Goal: Book appointment/travel/reservation

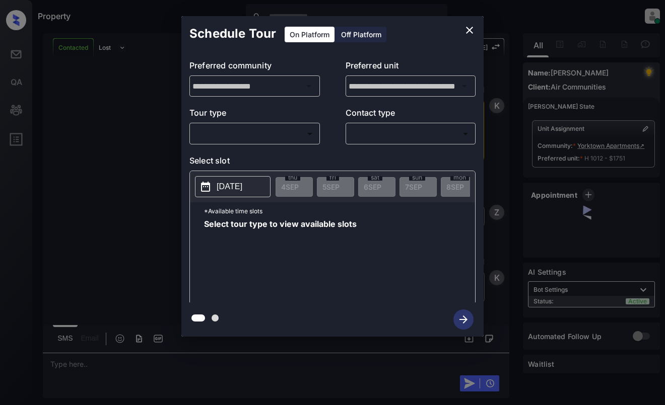
scroll to position [1001, 0]
click at [299, 135] on body "Property Dominic Ceralde Online Set yourself offline Set yourself on break Prof…" at bounding box center [332, 202] width 665 height 405
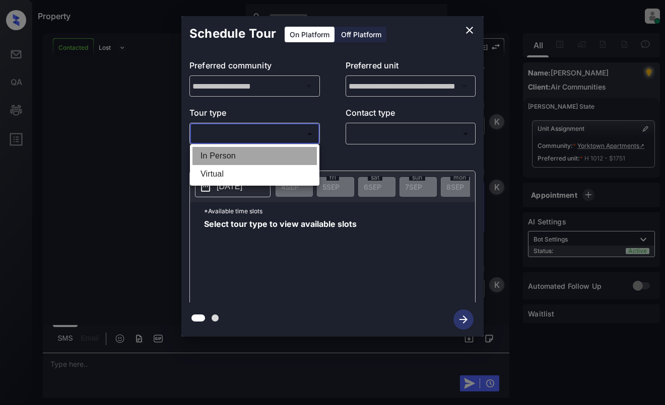
click at [308, 154] on li "In Person" at bounding box center [254, 156] width 124 height 18
type input "********"
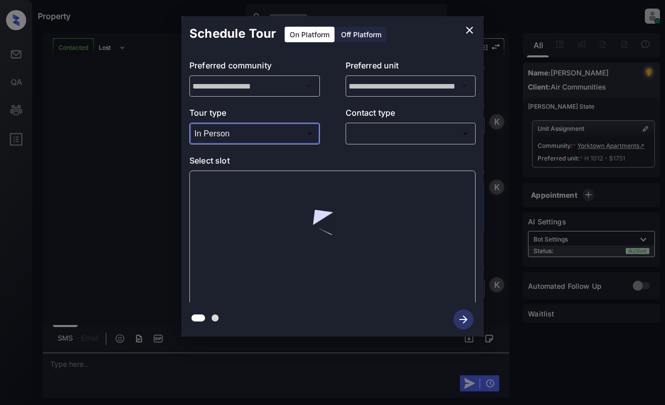
click at [393, 137] on body "Property Dominic Ceralde Online Set yourself offline Set yourself on break Prof…" at bounding box center [332, 202] width 665 height 405
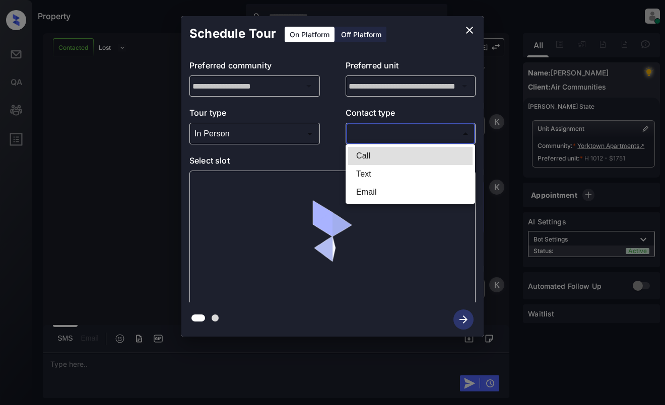
click at [388, 176] on li "Text" at bounding box center [410, 174] width 124 height 18
type input "****"
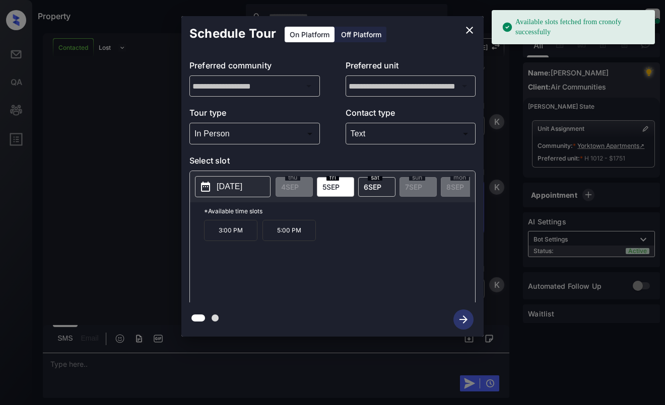
click at [233, 178] on button "[DATE]" at bounding box center [233, 186] width 76 height 21
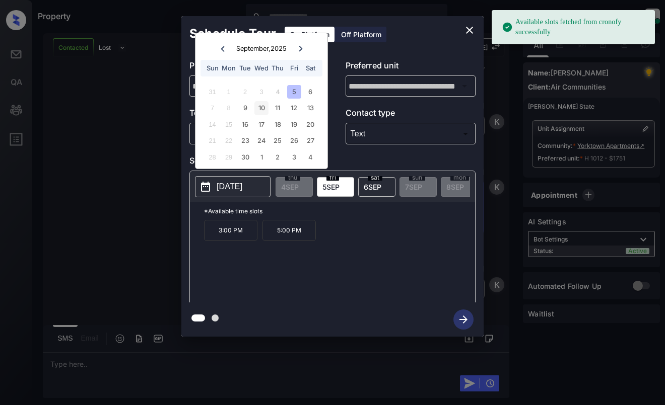
click at [258, 111] on div "10" at bounding box center [261, 108] width 14 height 14
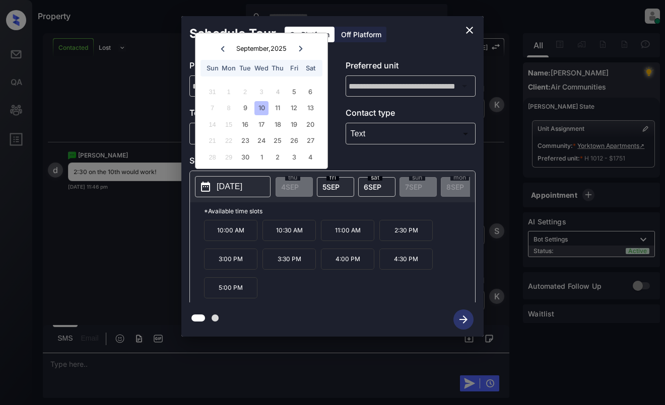
scroll to position [1193, 0]
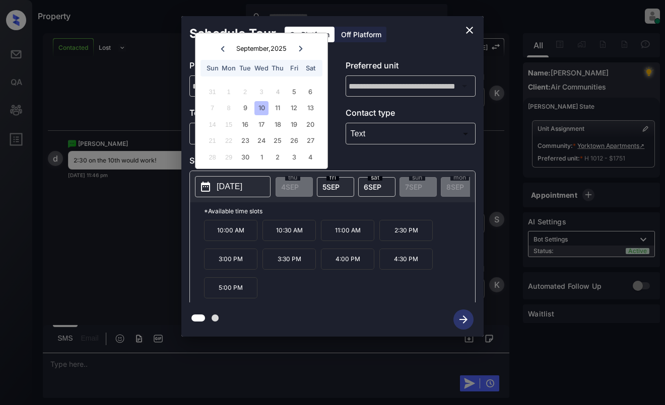
click at [281, 298] on div "10:00 AM 10:30 AM 11:00 AM 2:30 PM 3:00 PM 3:30 PM 4:00 PM 4:30 PM 5:00 PM" at bounding box center [339, 260] width 271 height 81
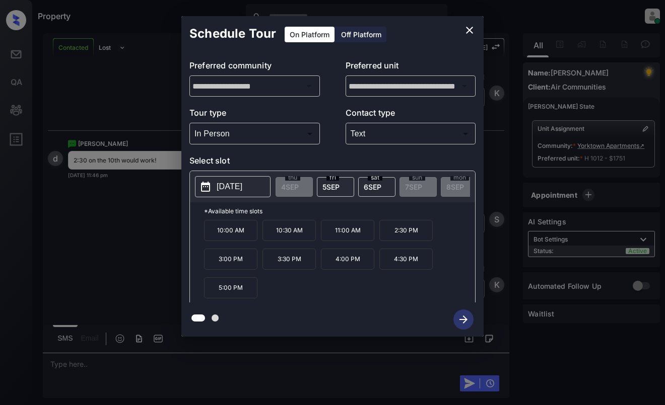
click at [242, 182] on p "2025-09-10" at bounding box center [230, 187] width 26 height 12
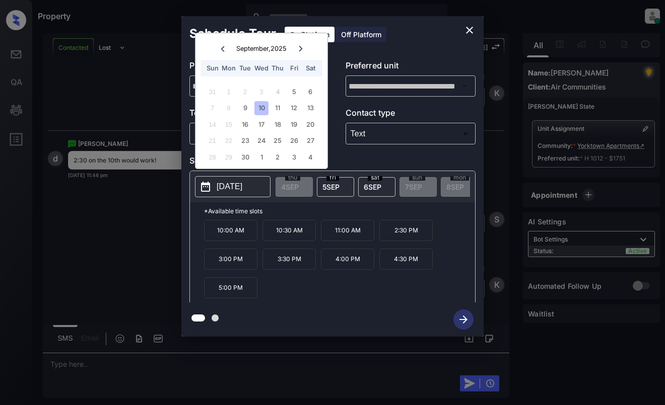
click at [264, 108] on div "10" at bounding box center [261, 108] width 14 height 14
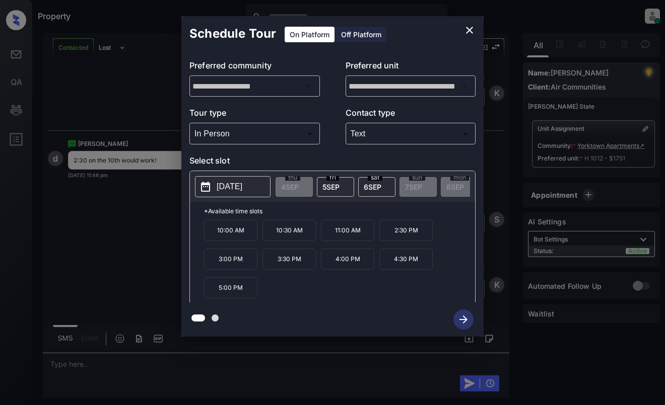
click at [399, 236] on p "2:30 PM" at bounding box center [405, 230] width 53 height 21
click at [464, 319] on icon "button" at bounding box center [463, 320] width 20 height 20
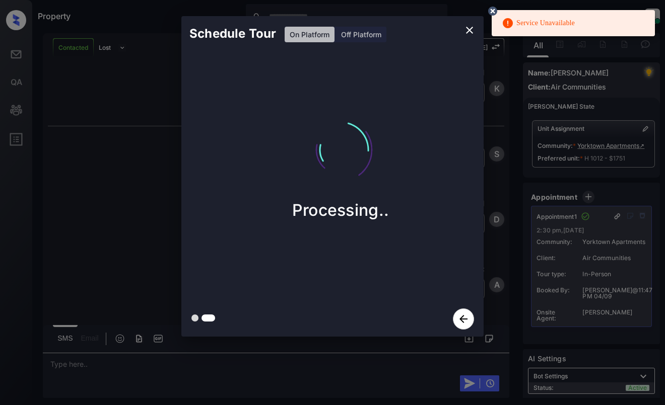
scroll to position [2257, 0]
click at [141, 80] on div "Schedule Tour On Platform Off Platform Processing.." at bounding box center [332, 176] width 665 height 353
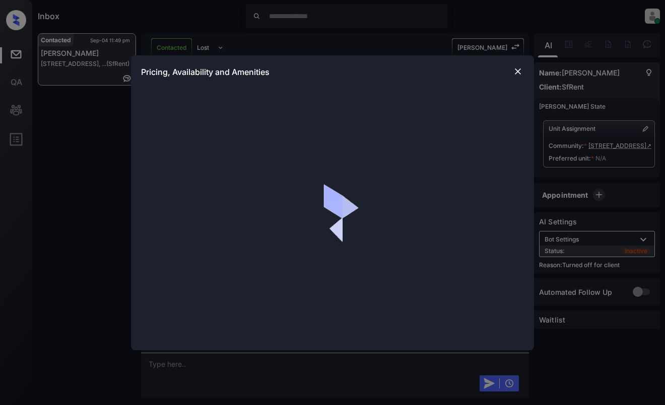
scroll to position [1094, 0]
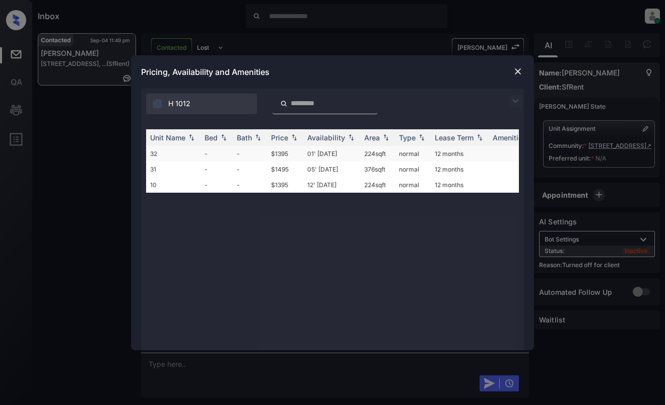
click at [288, 156] on td "$1395" at bounding box center [285, 154] width 36 height 16
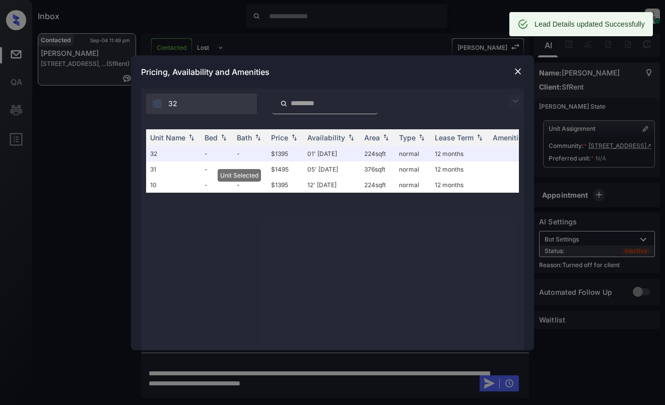
click at [520, 72] on img at bounding box center [518, 71] width 10 height 10
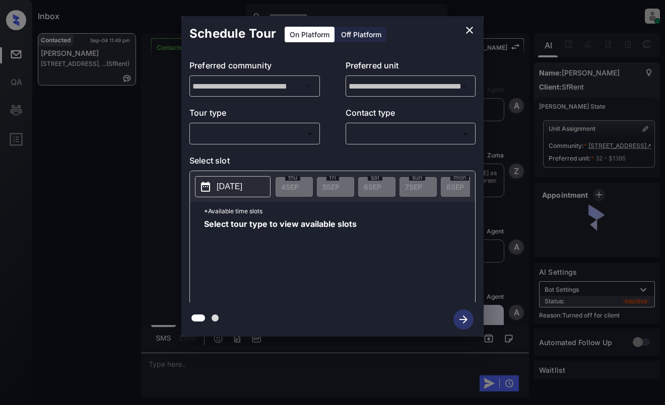
scroll to position [1345, 0]
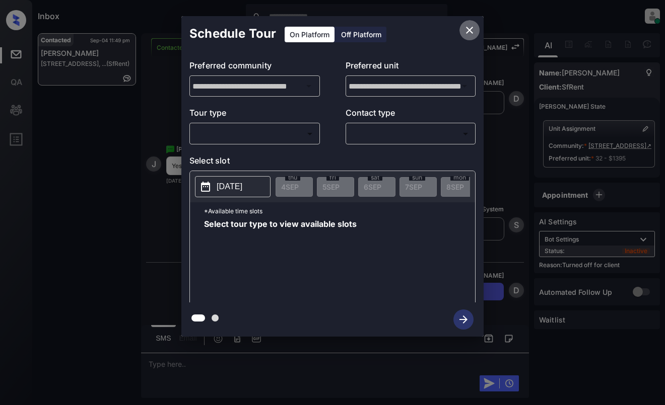
click at [470, 29] on icon "close" at bounding box center [469, 30] width 7 height 7
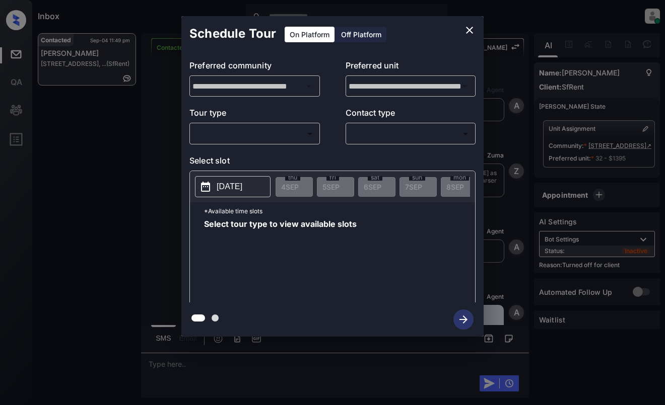
scroll to position [1094, 0]
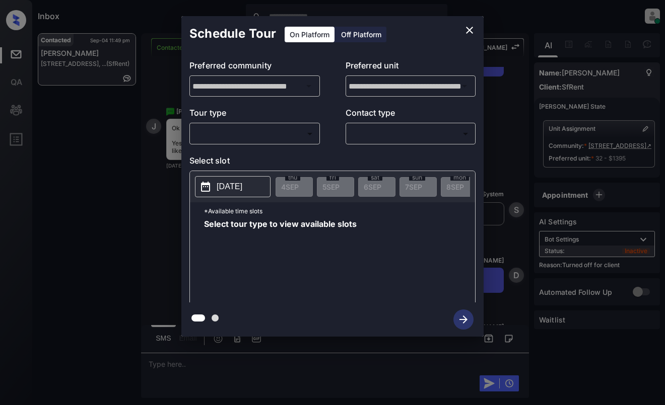
click at [349, 37] on div "Off Platform" at bounding box center [361, 35] width 50 height 16
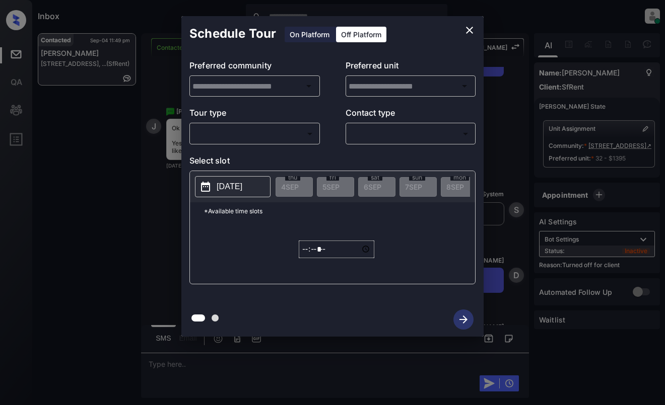
type input "**********"
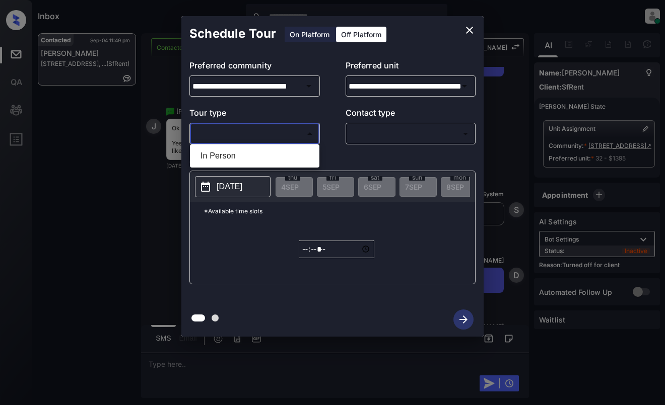
click at [272, 131] on body "Inbox Dominic Ceralde Online Set yourself offline Set yourself on break Profile…" at bounding box center [332, 202] width 665 height 405
click at [273, 151] on li "In Person" at bounding box center [254, 156] width 124 height 18
type input "********"
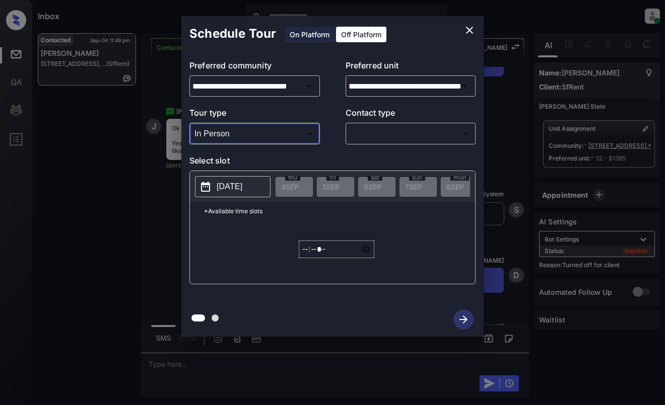
click at [377, 130] on body "Inbox Dominic Ceralde Online Set yourself offline Set yourself on break Profile…" at bounding box center [332, 202] width 665 height 405
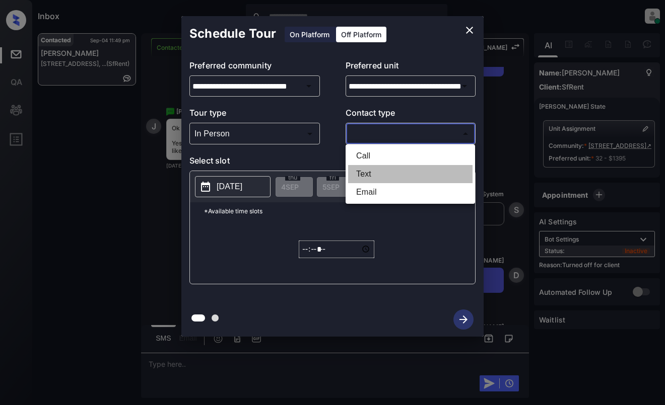
click at [371, 171] on li "Text" at bounding box center [410, 174] width 124 height 18
type input "****"
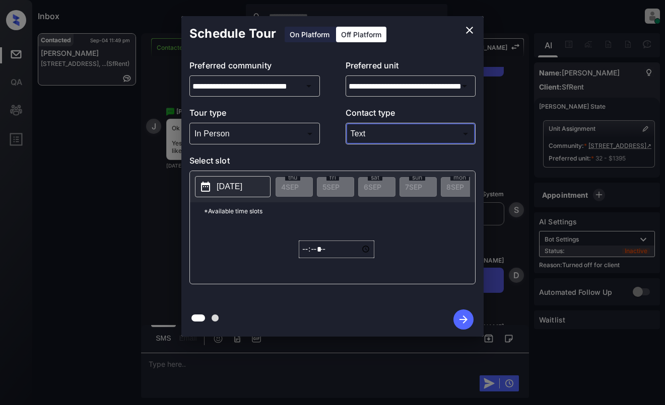
click at [239, 189] on p "2025-09-04" at bounding box center [230, 187] width 26 height 12
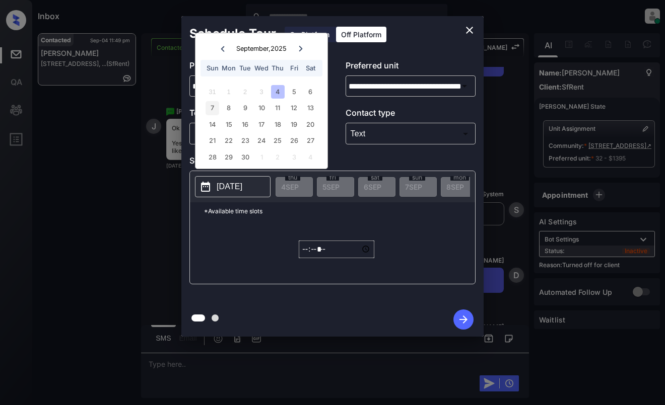
click at [217, 111] on div "7" at bounding box center [212, 108] width 14 height 14
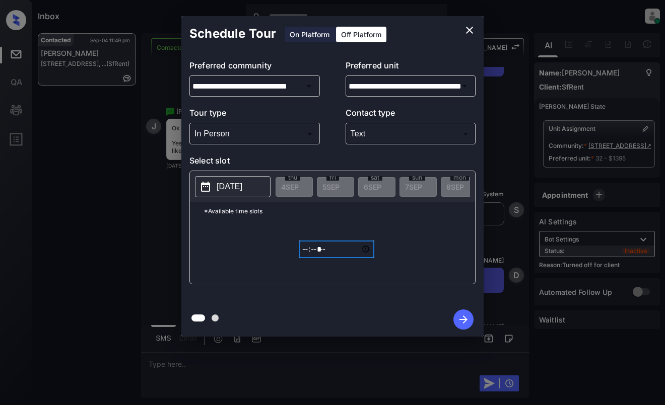
click at [306, 255] on input "*****" at bounding box center [337, 250] width 76 height 18
type input "*****"
click at [461, 315] on icon "button" at bounding box center [463, 320] width 20 height 20
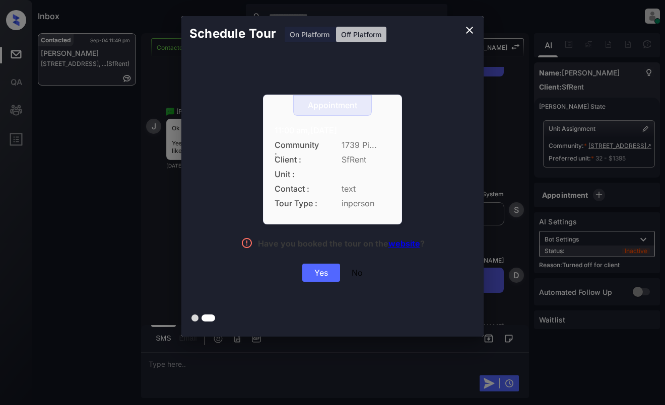
click at [311, 273] on div "Yes" at bounding box center [321, 273] width 38 height 18
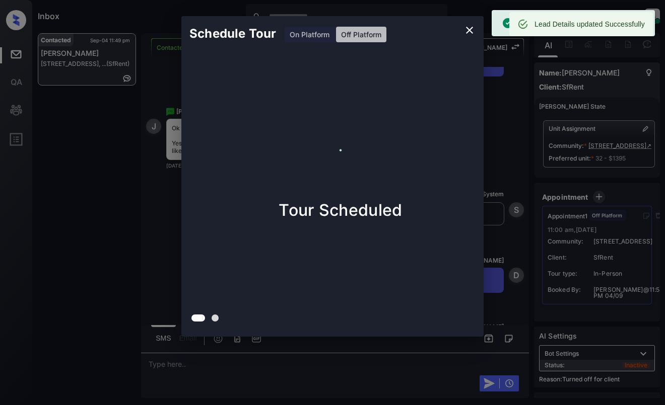
click at [91, 74] on div "Schedule Tour On Platform Off Platform Tour Scheduled" at bounding box center [332, 176] width 665 height 353
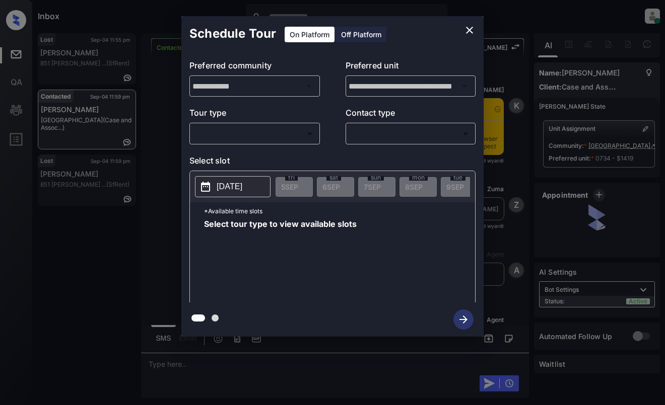
scroll to position [1614, 0]
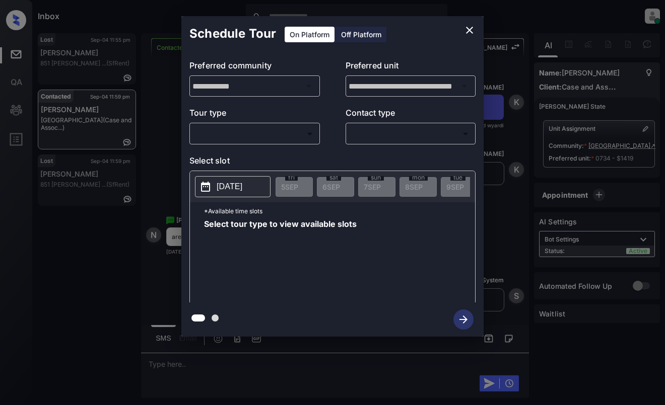
click at [280, 129] on body "Inbox [PERSON_NAME] Online Set yourself offline Set yourself on break Profile S…" at bounding box center [332, 202] width 665 height 405
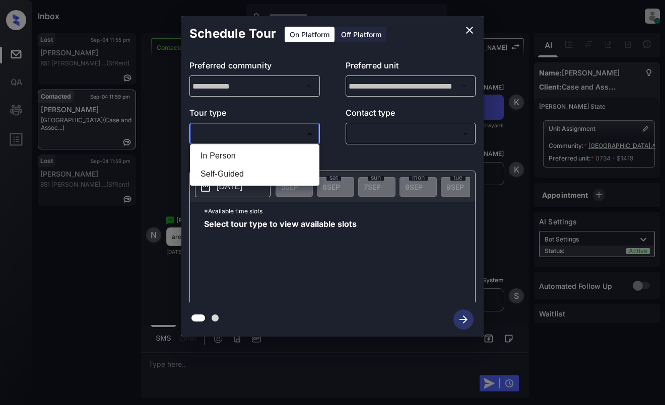
click at [272, 152] on li "In Person" at bounding box center [254, 156] width 124 height 18
type input "********"
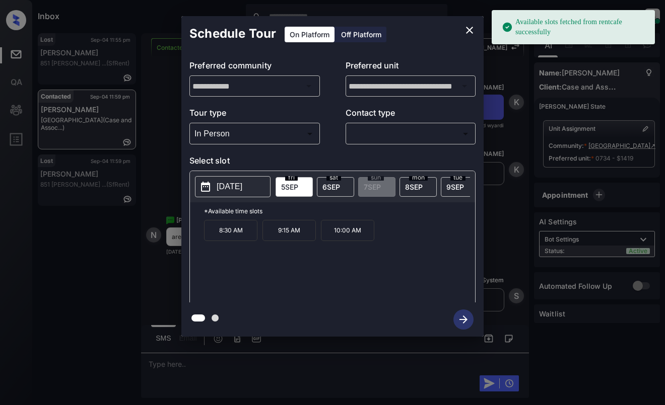
click at [289, 188] on span "[DATE]" at bounding box center [289, 187] width 17 height 9
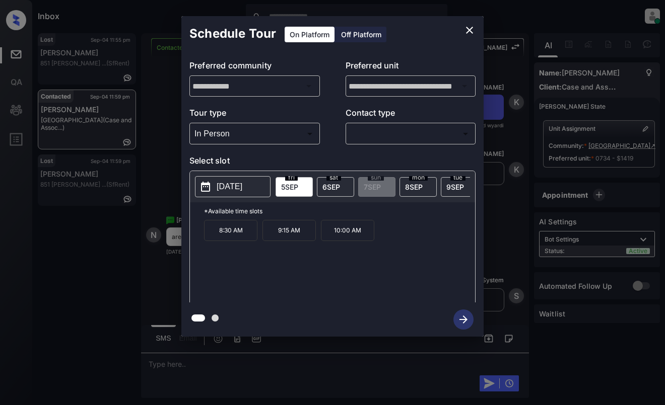
click at [338, 179] on span "sat" at bounding box center [333, 178] width 15 height 6
click at [467, 27] on icon "close" at bounding box center [469, 30] width 12 height 12
